Goal: Navigation & Orientation: Find specific page/section

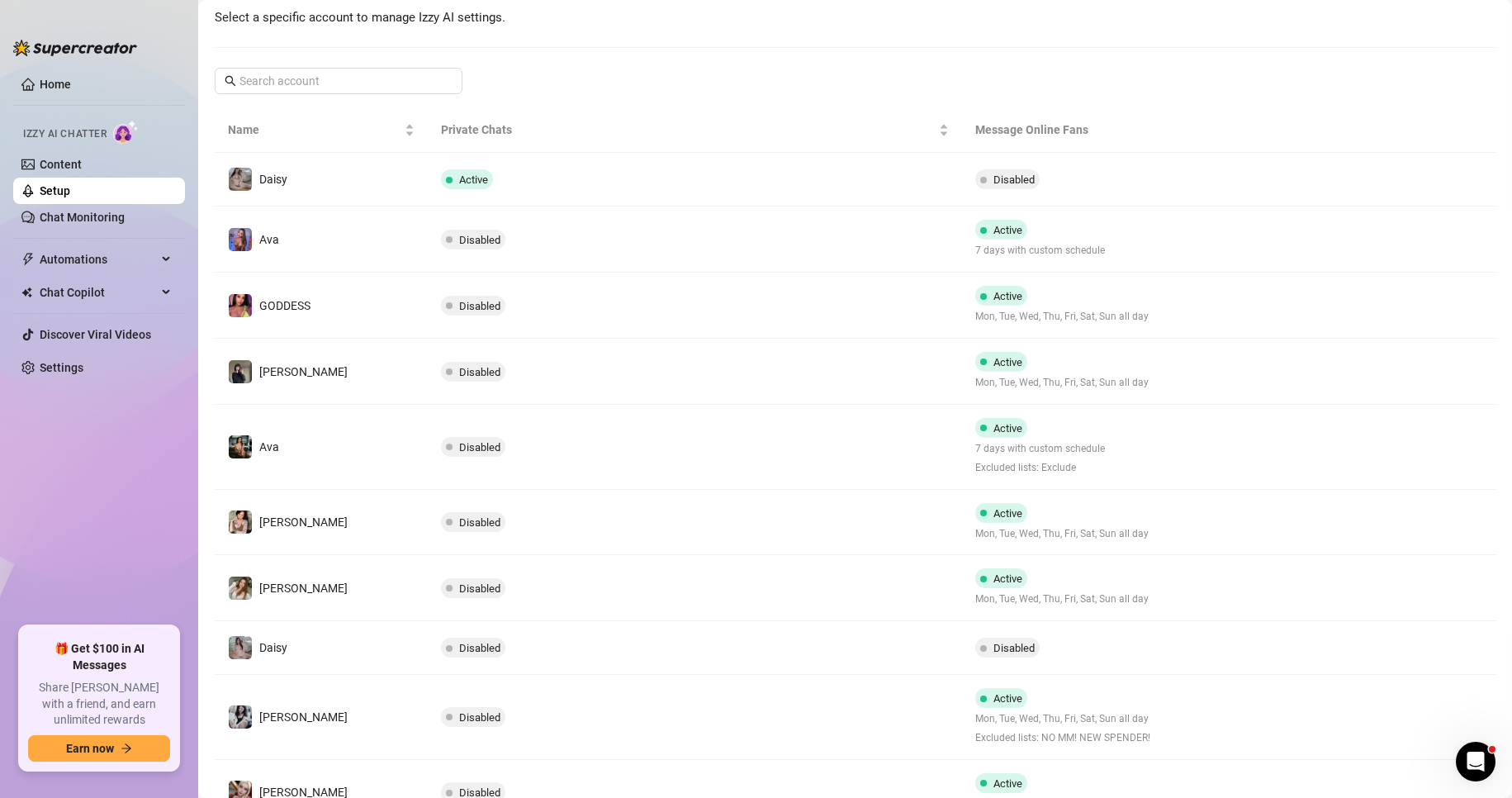
scroll to position [287, 0]
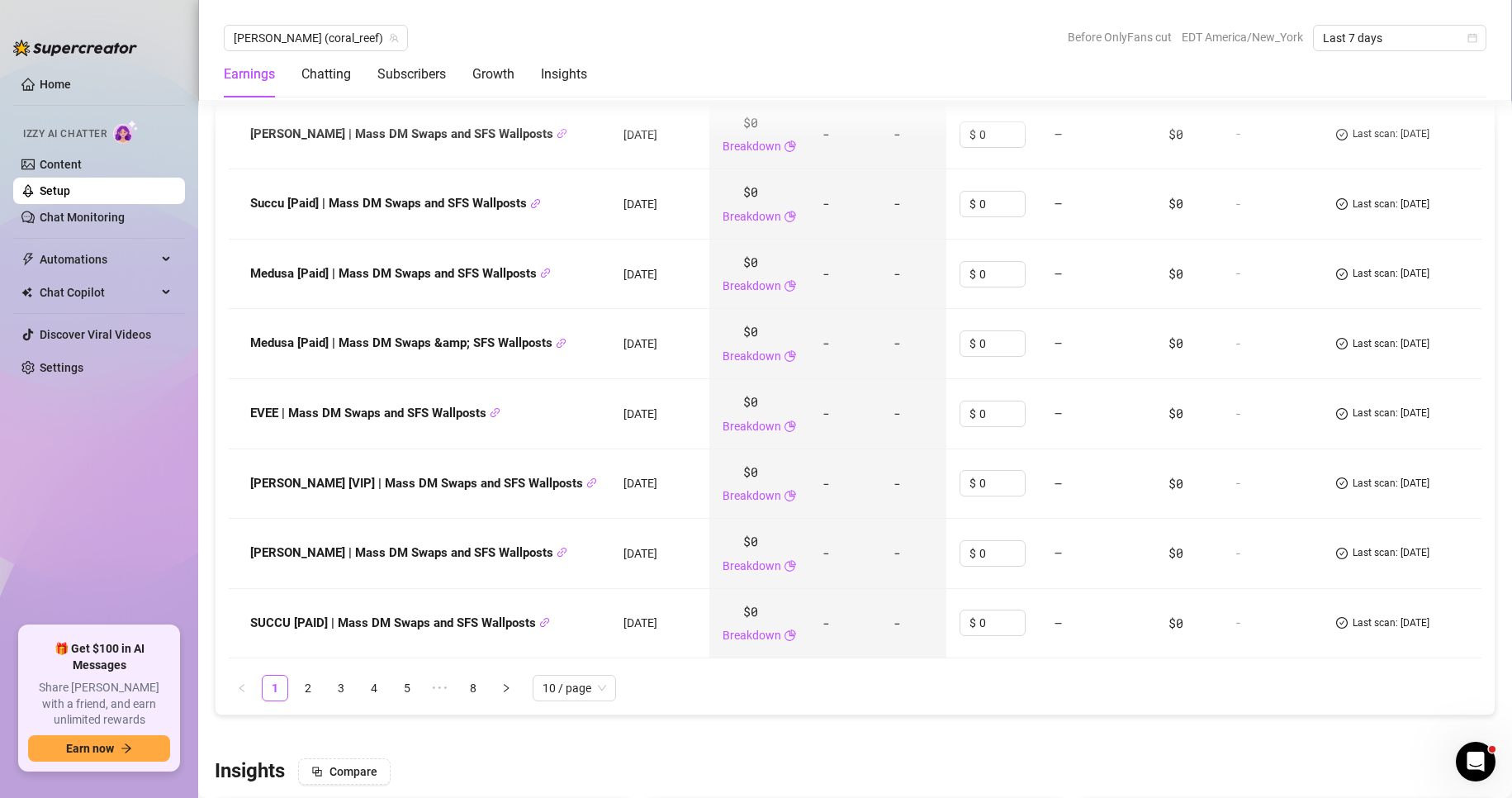
scroll to position [2446, 0]
click at [311, 675] on link "2" at bounding box center [308, 687] width 25 height 25
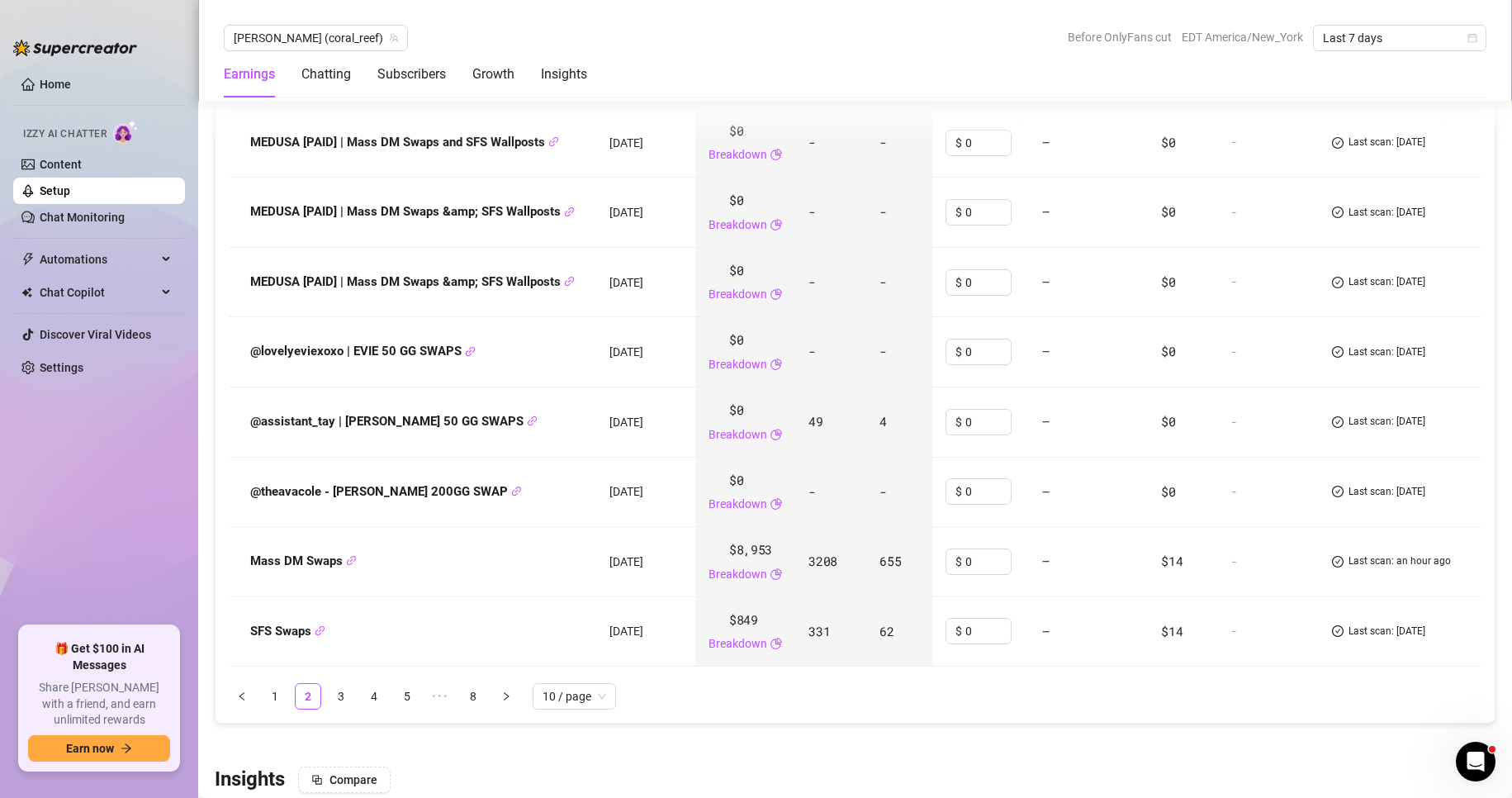
scroll to position [2438, 0]
click at [341, 682] on link "3" at bounding box center [341, 695] width 25 height 25
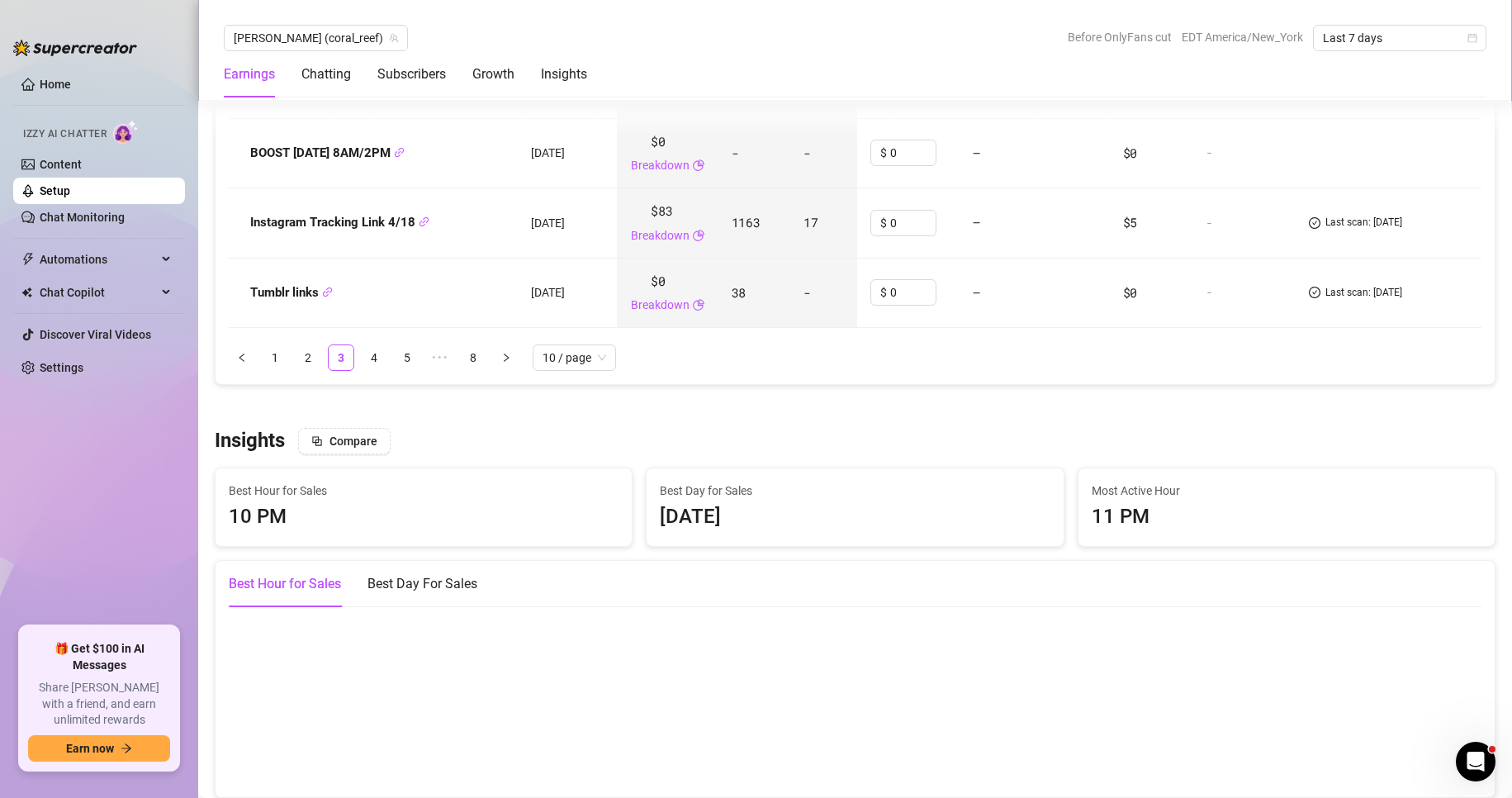
scroll to position [2830, 0]
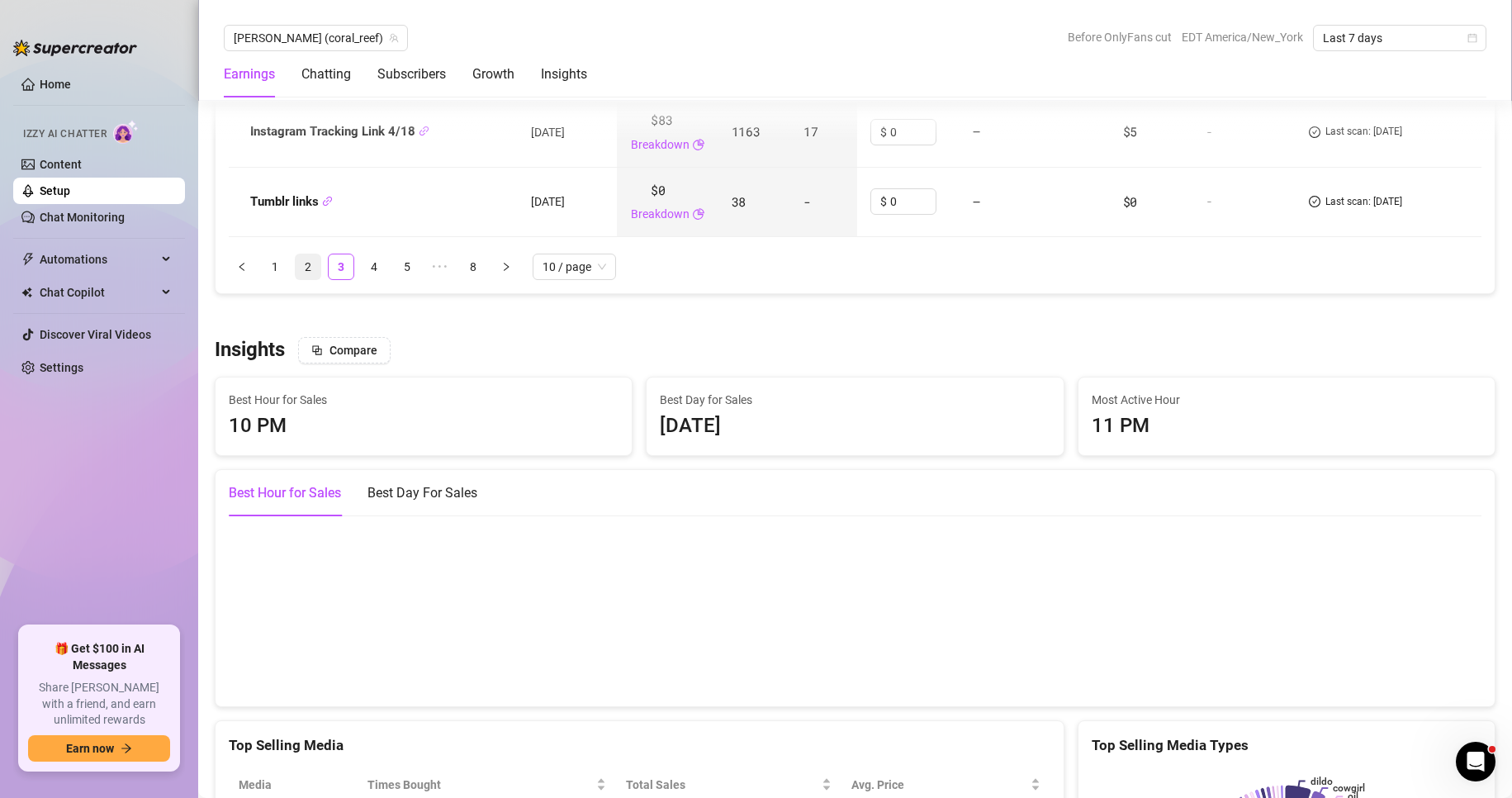
click at [308, 279] on link "2" at bounding box center [308, 267] width 25 height 25
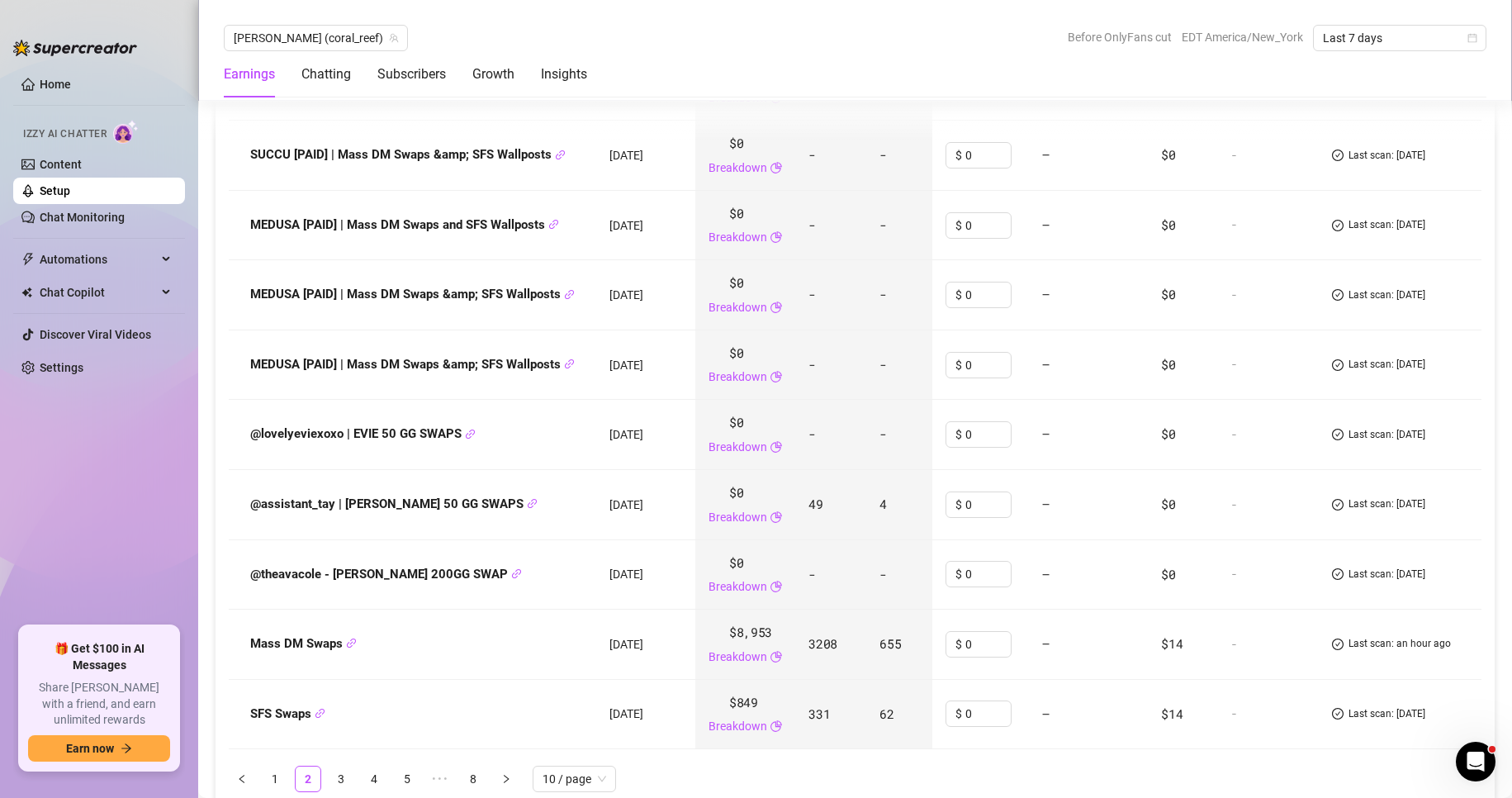
scroll to position [2355, 0]
click at [269, 770] on link "1" at bounding box center [275, 779] width 25 height 25
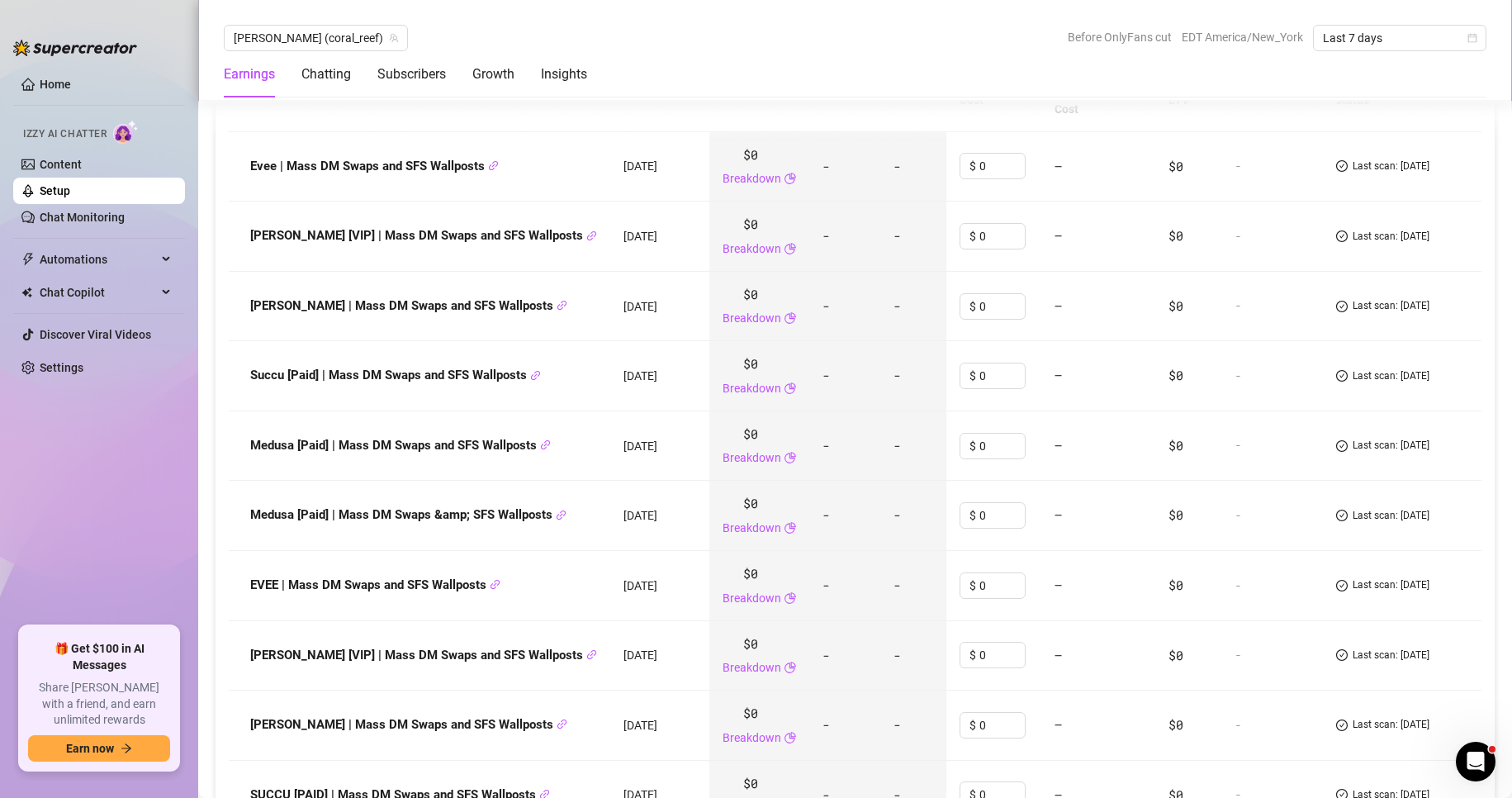
scroll to position [2277, 0]
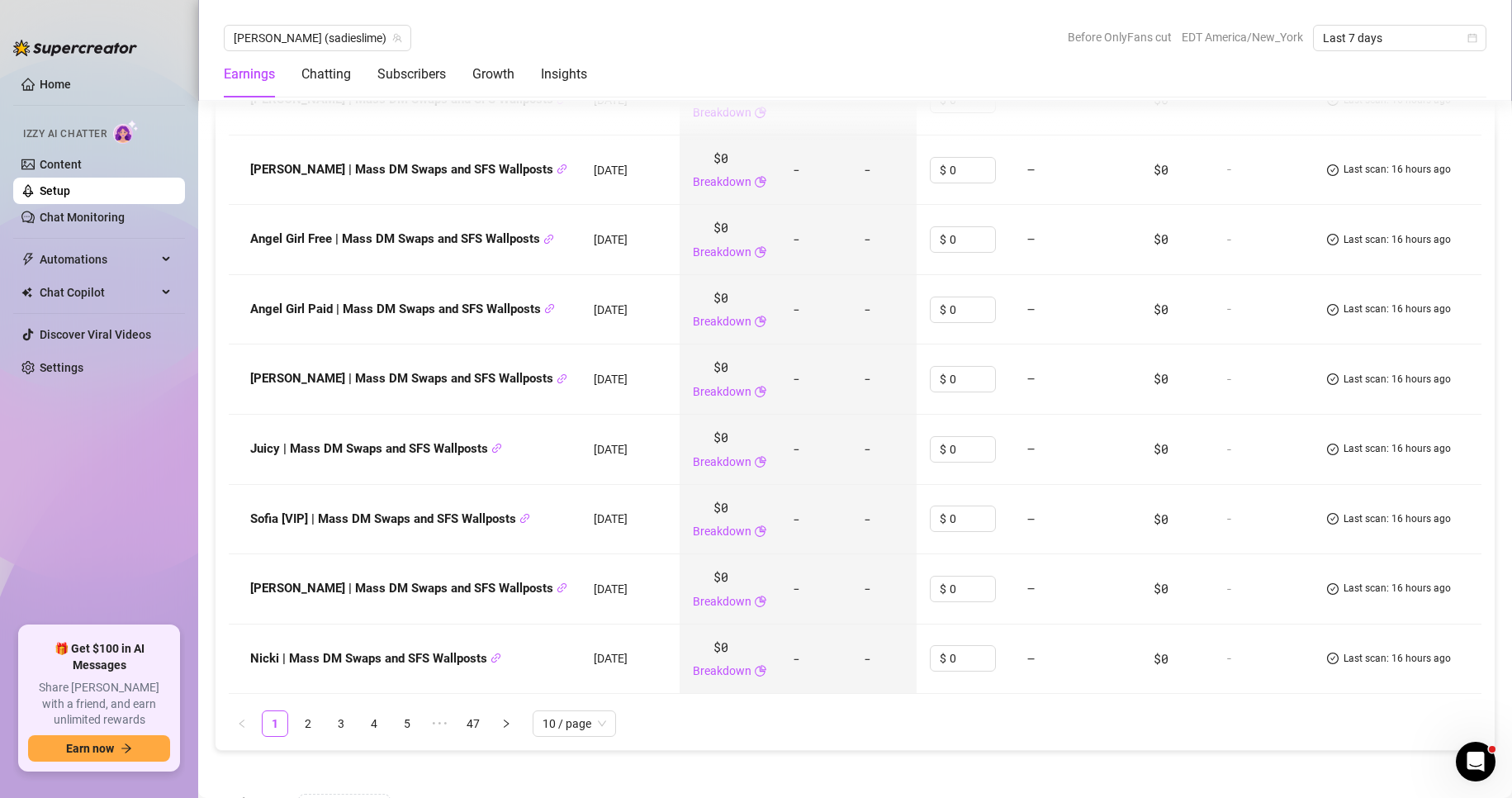
scroll to position [2396, 0]
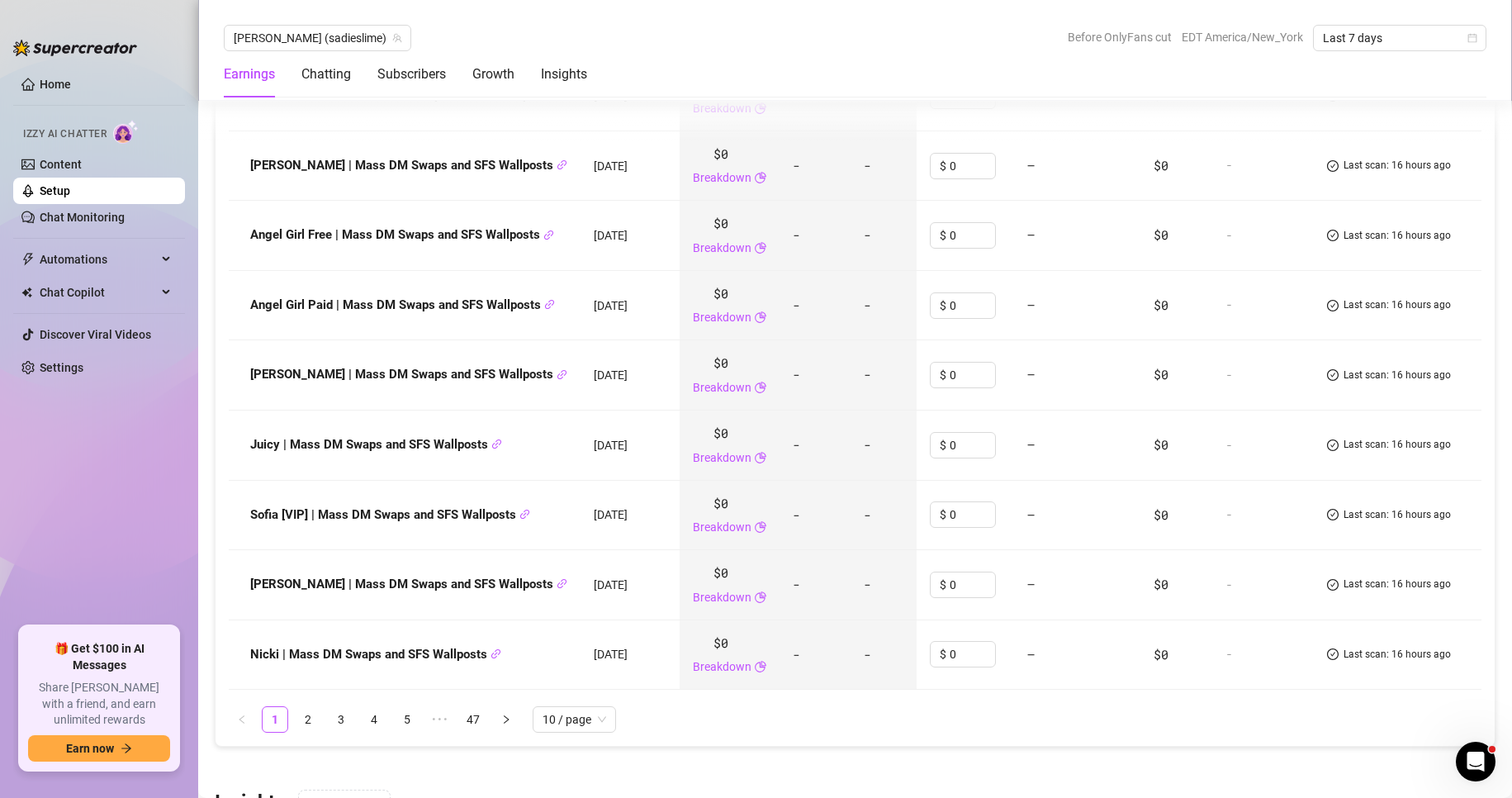
click at [306, 746] on div "Name Created Revenue Clicks Subs Promo Cost Fan Acquisition Cost Avg LTV ROI Sc…" at bounding box center [855, 331] width 1279 height 832
click at [306, 732] on link "2" at bounding box center [308, 720] width 25 height 25
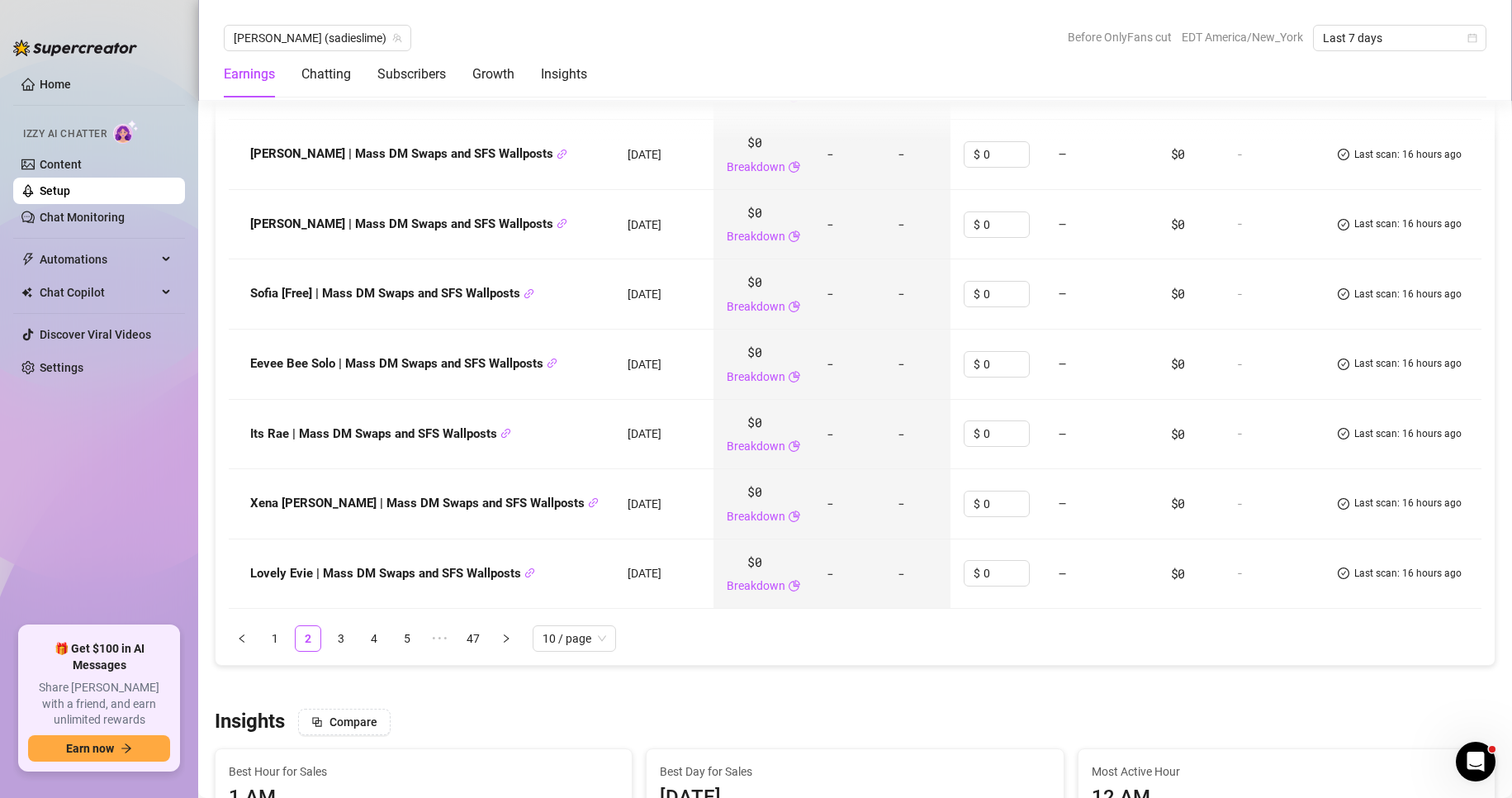
scroll to position [2496, 0]
click at [345, 626] on link "3" at bounding box center [341, 638] width 25 height 25
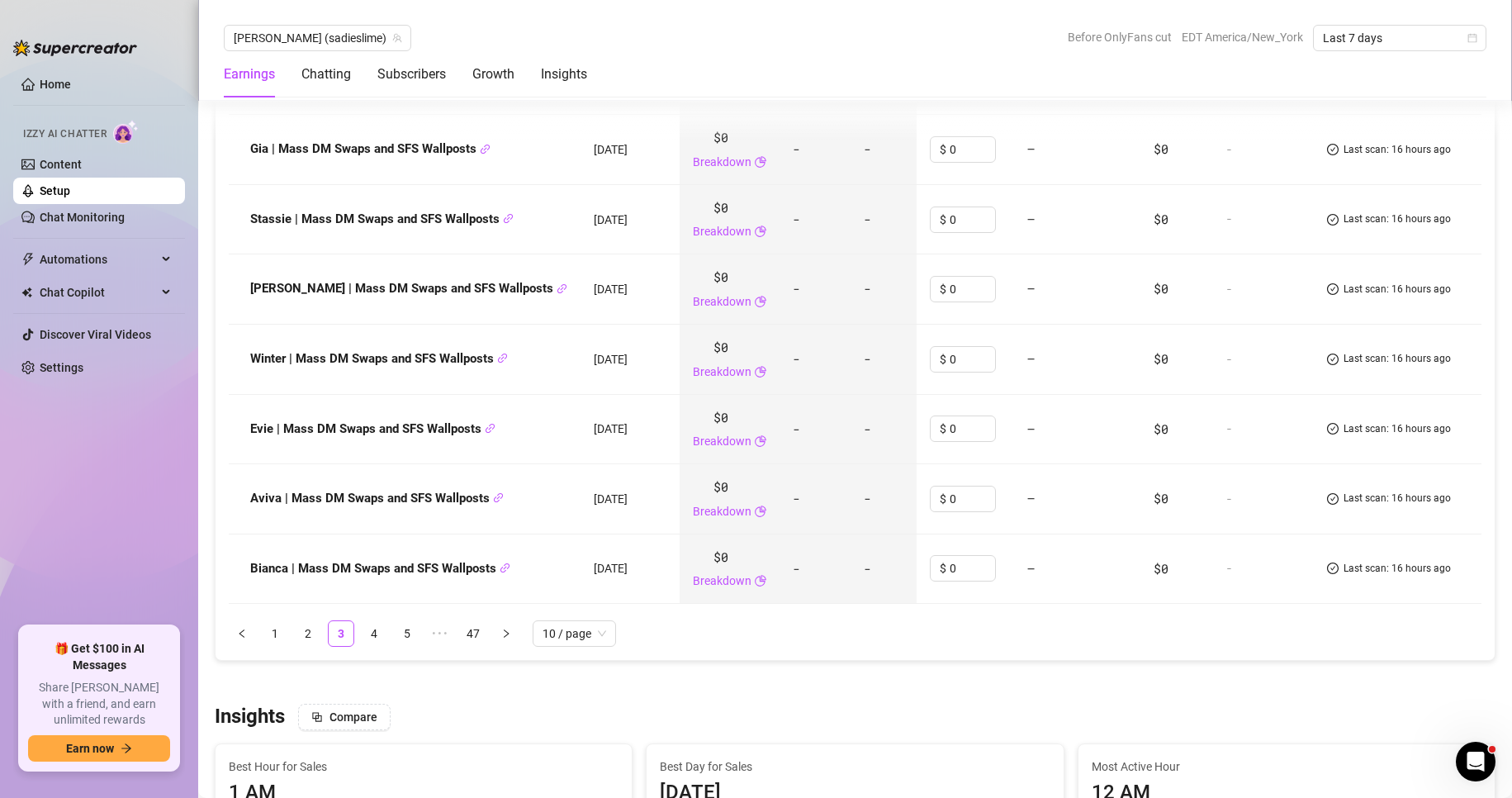
scroll to position [2541, 0]
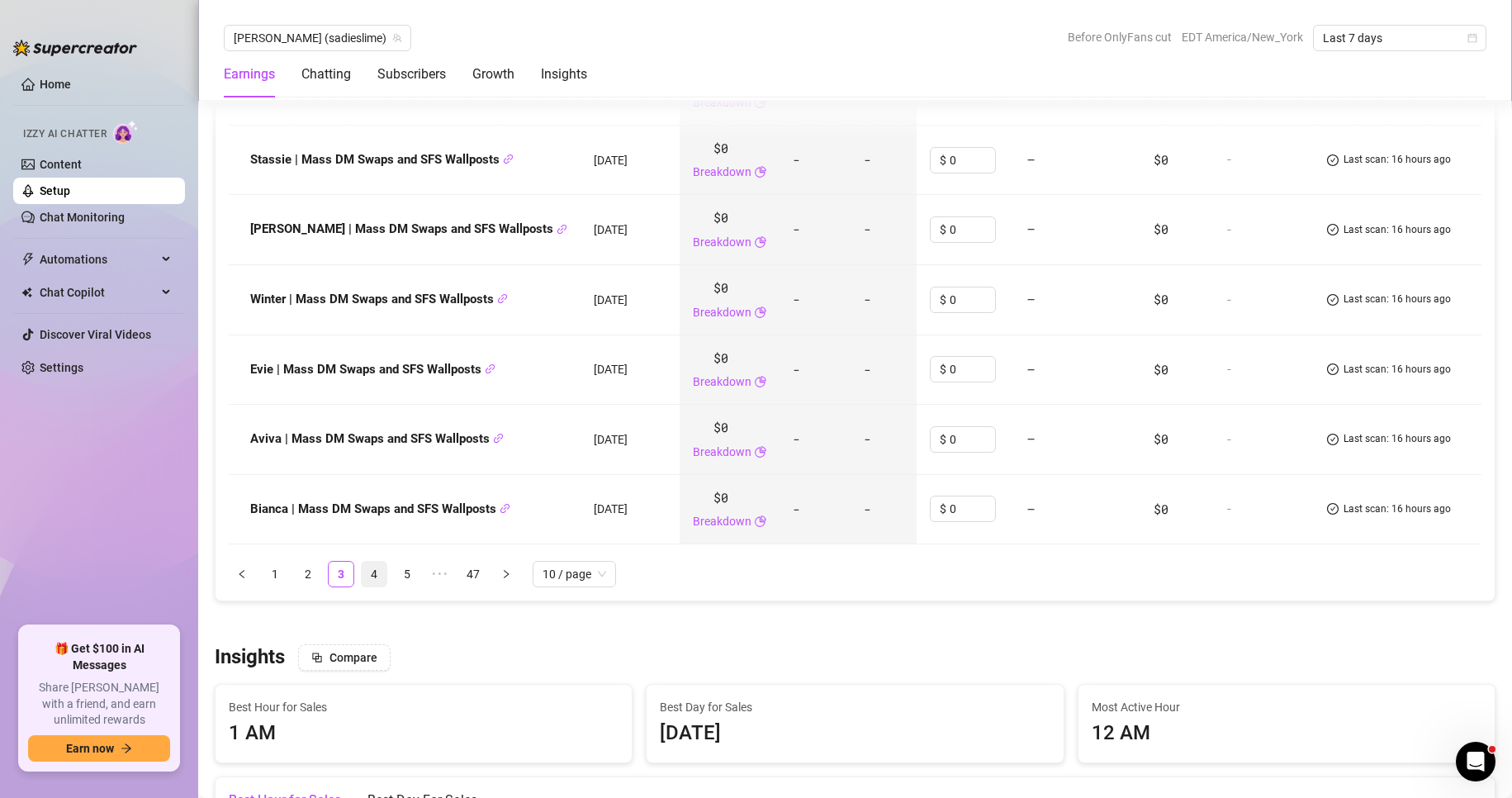
click at [383, 562] on link "4" at bounding box center [374, 575] width 25 height 25
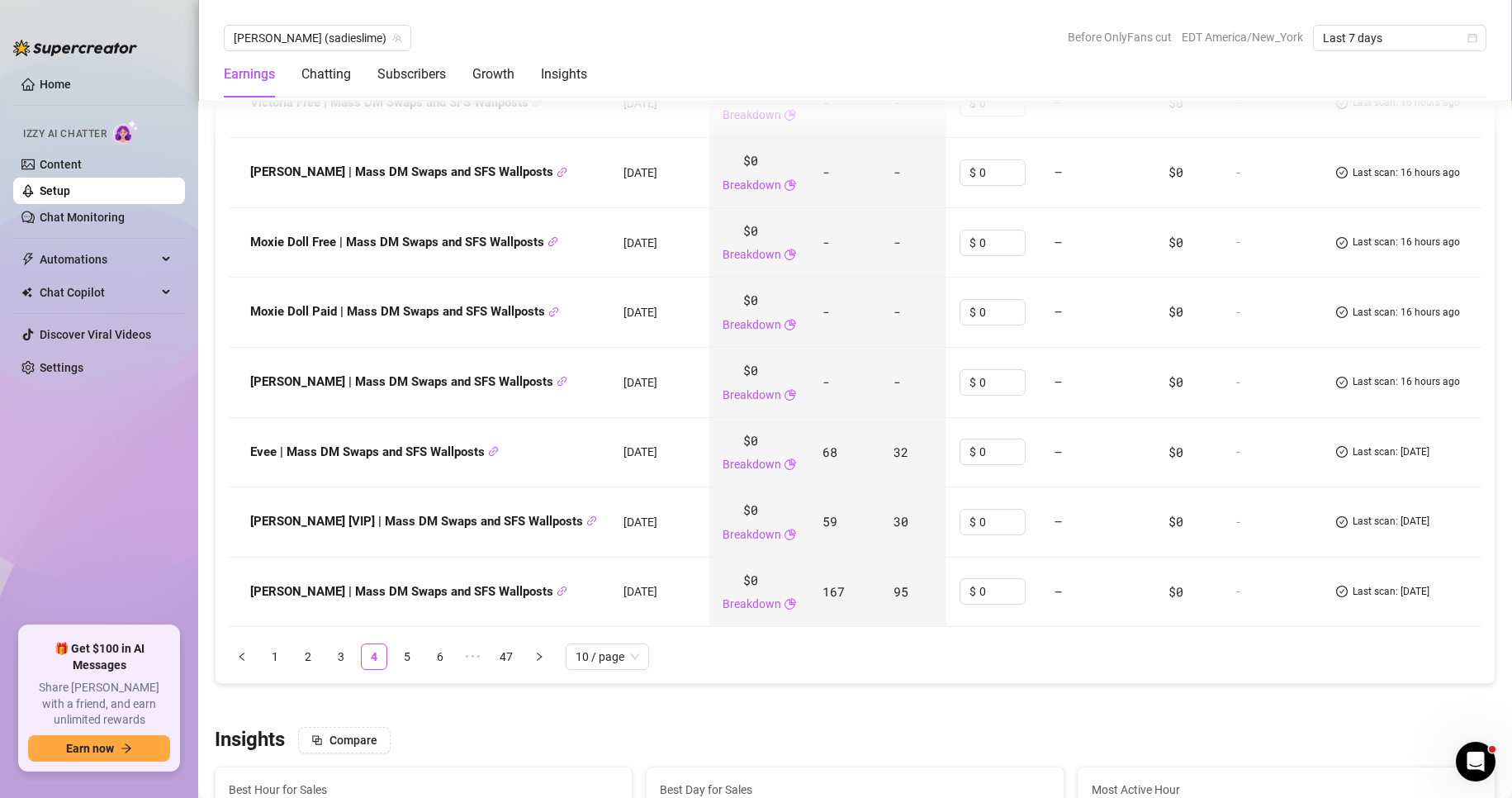
scroll to position [2477, 0]
click at [405, 645] on link "5" at bounding box center [407, 656] width 25 height 25
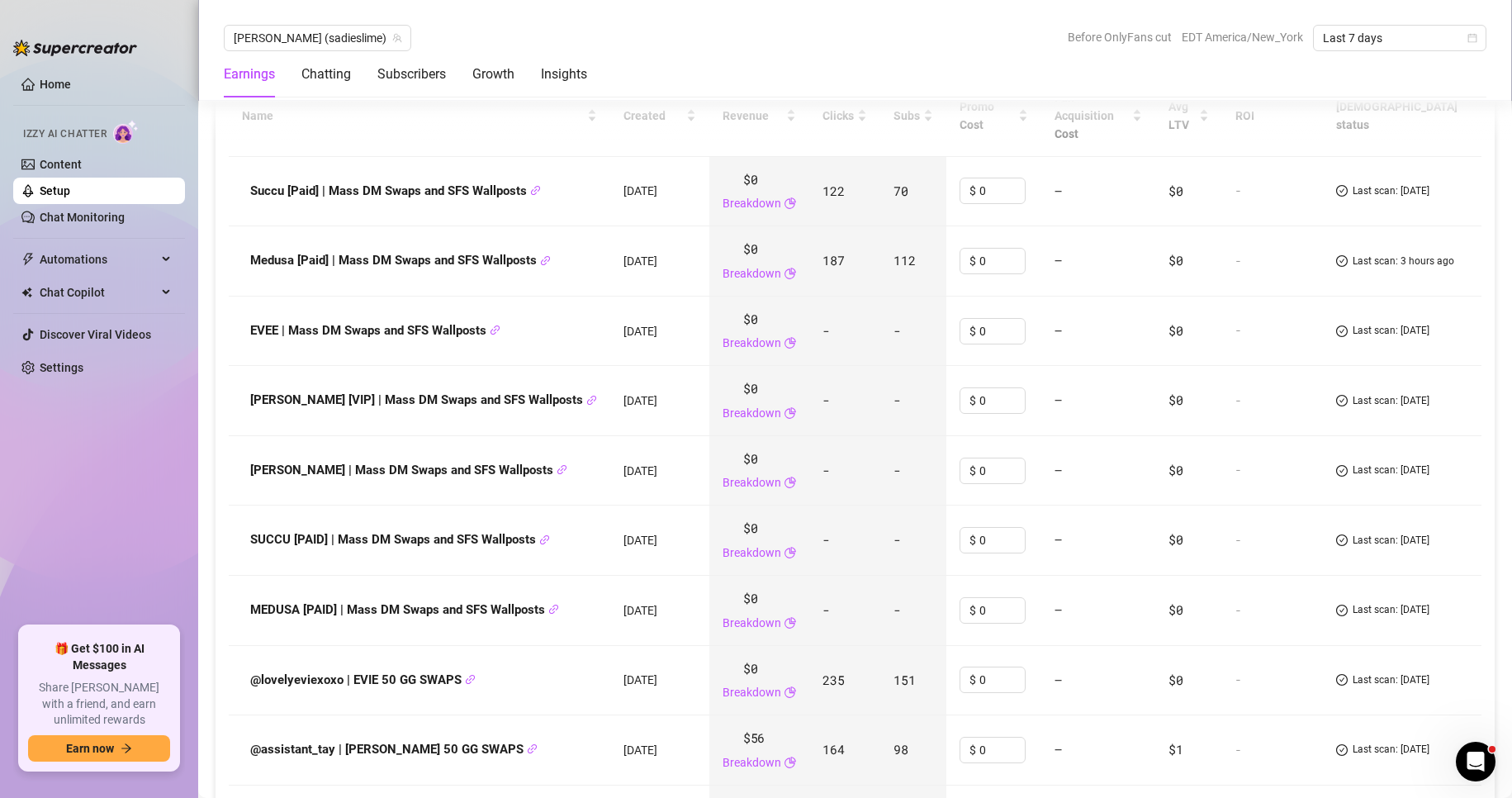
scroll to position [2250, 0]
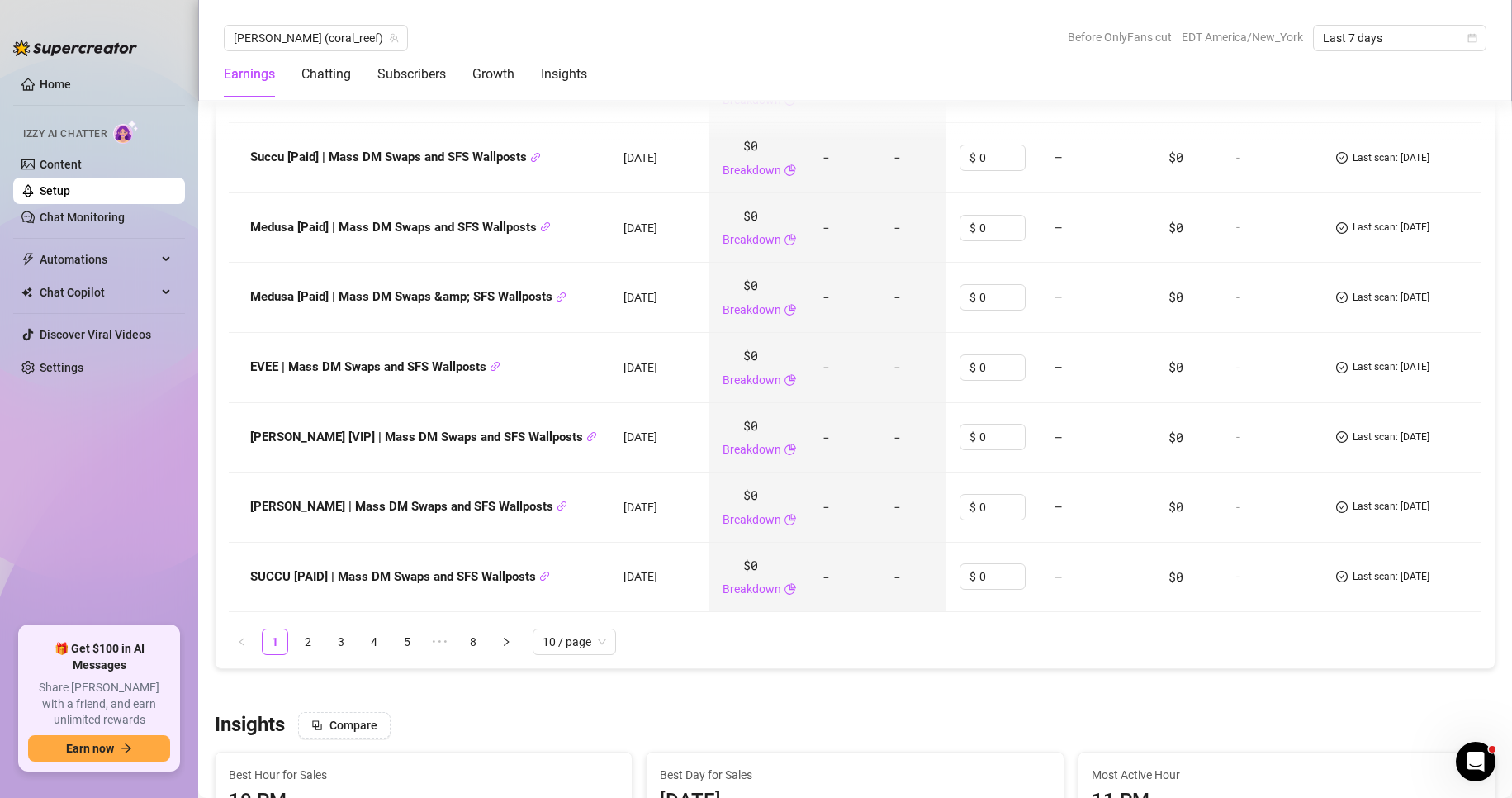
scroll to position [2492, 0]
click at [321, 628] on ul "1 2 3 4 5 ••• 8 10 / page" at bounding box center [855, 641] width 1253 height 27
click at [313, 629] on link "2" at bounding box center [308, 641] width 25 height 25
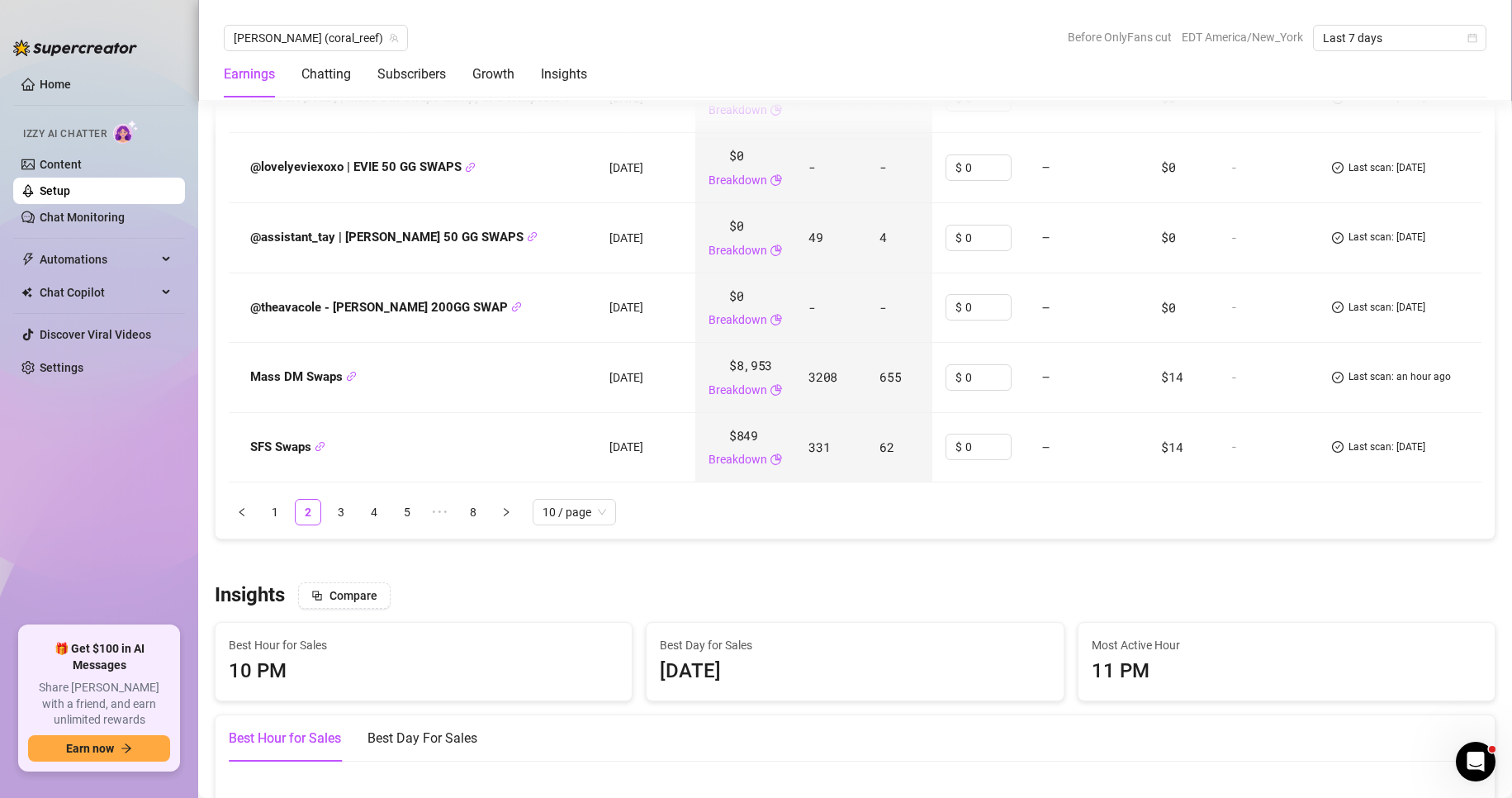
scroll to position [2624, 0]
